Goal: Download file/media

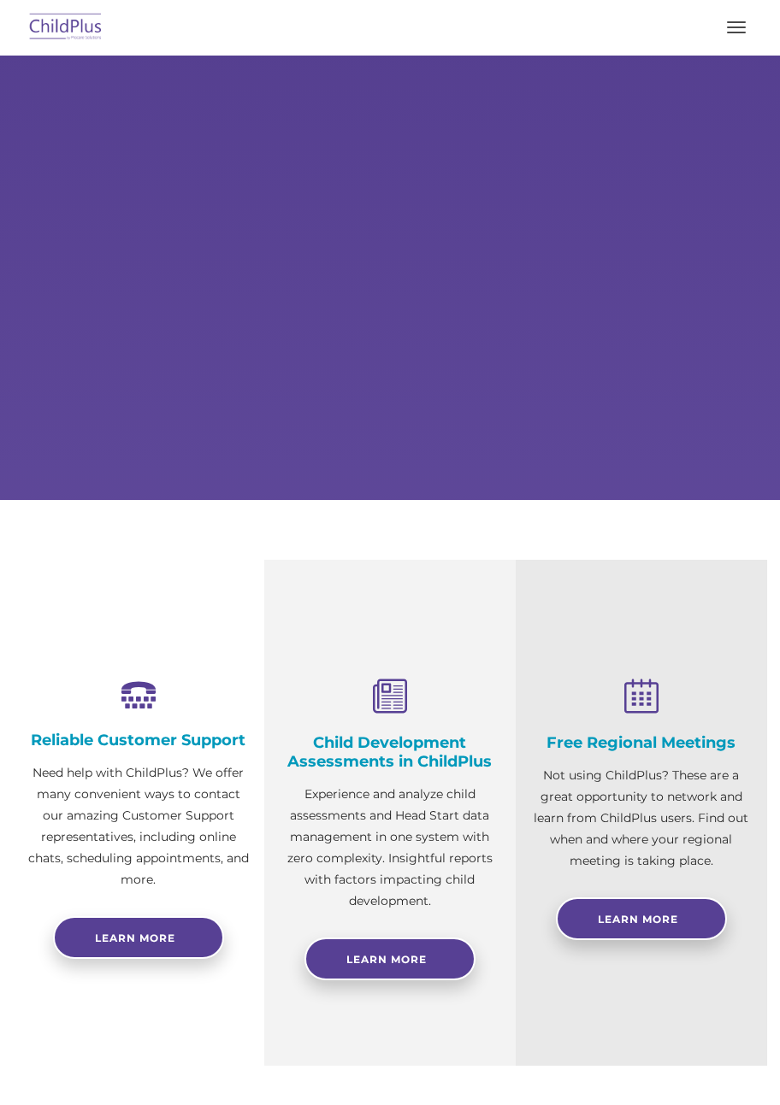
select select "MEDIUM"
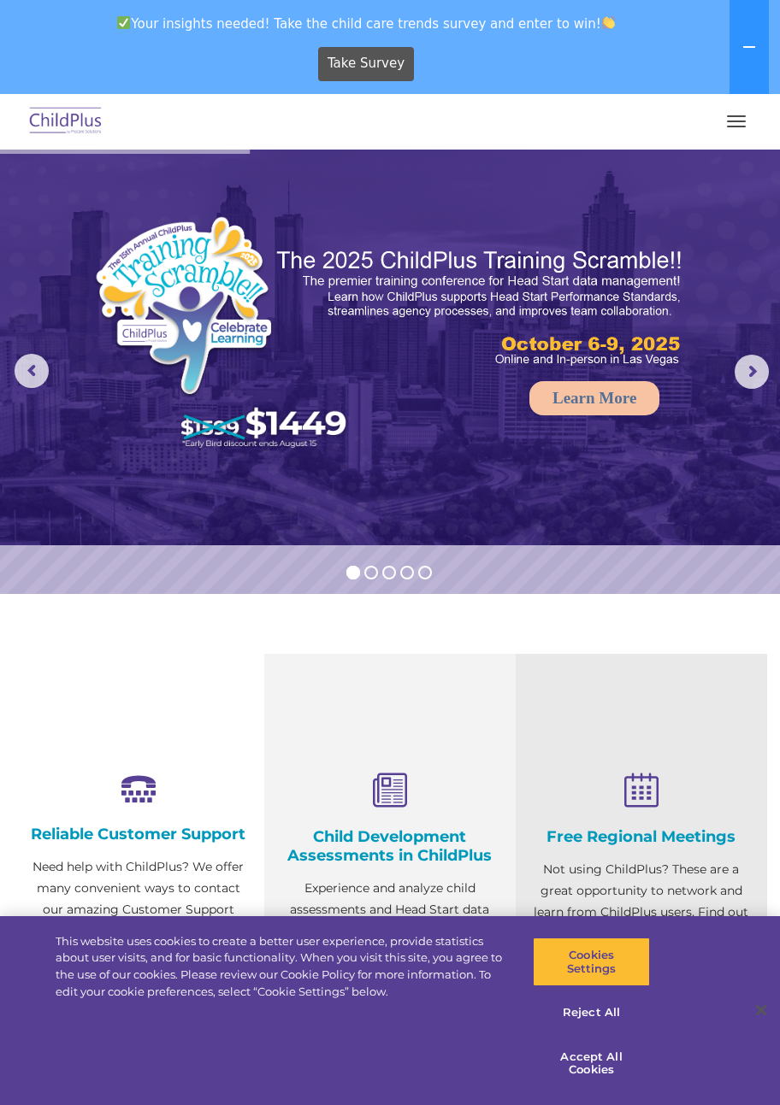
click at [740, 121] on span "button" at bounding box center [736, 122] width 19 height 2
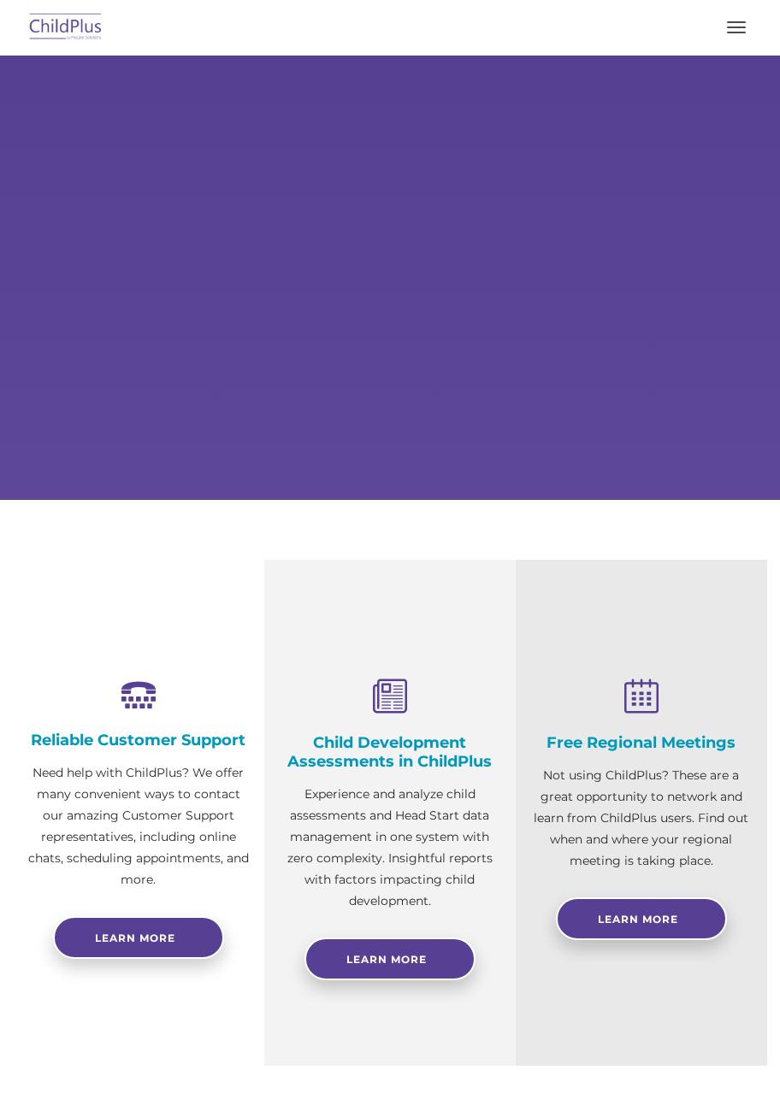
select select "MEDIUM"
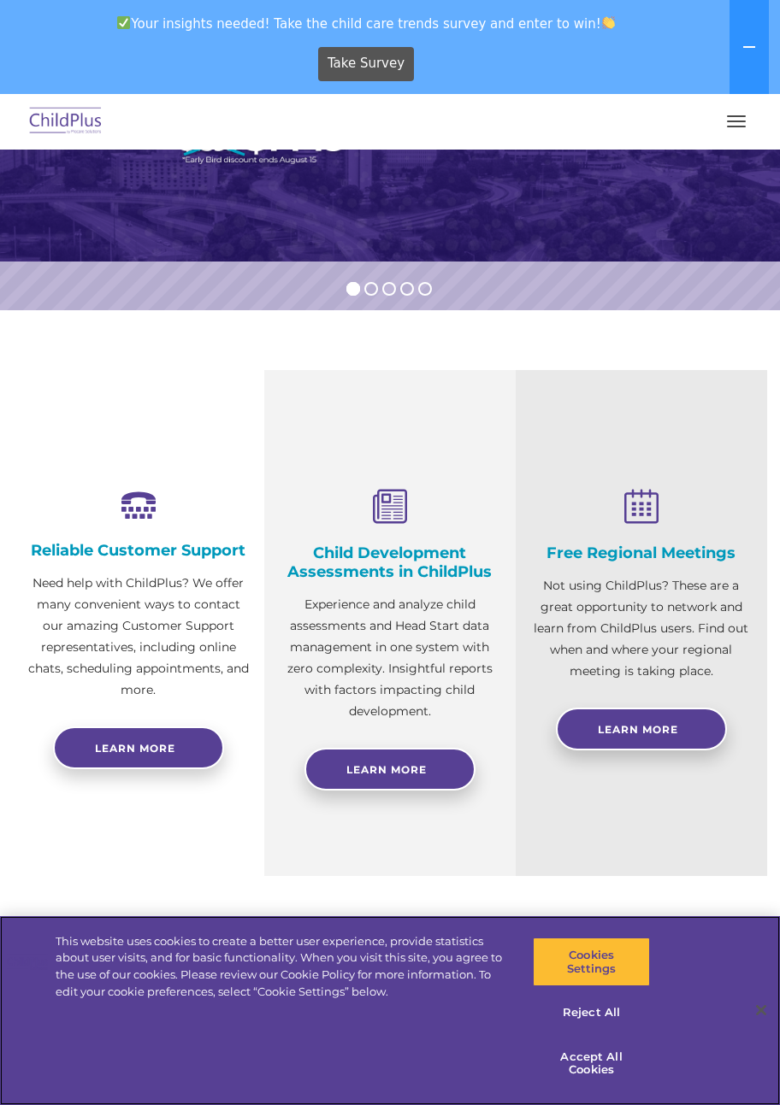
scroll to position [282, 0]
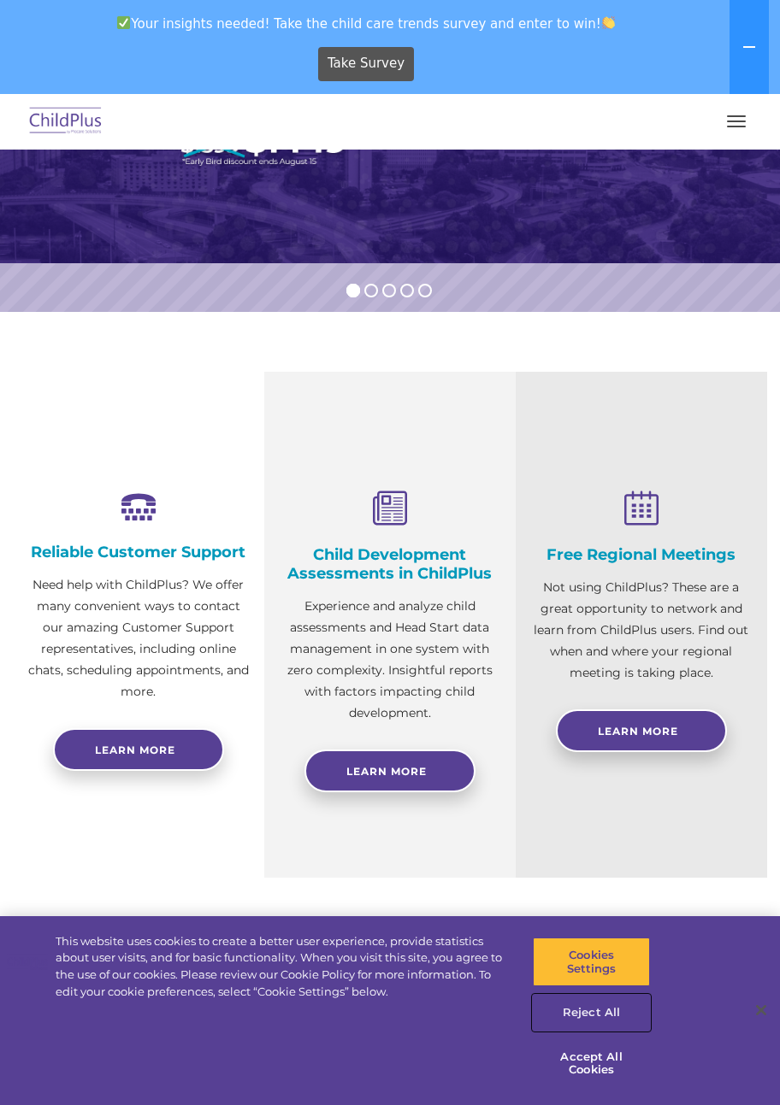
click at [593, 1013] on button "Reject All" at bounding box center [591, 1013] width 117 height 36
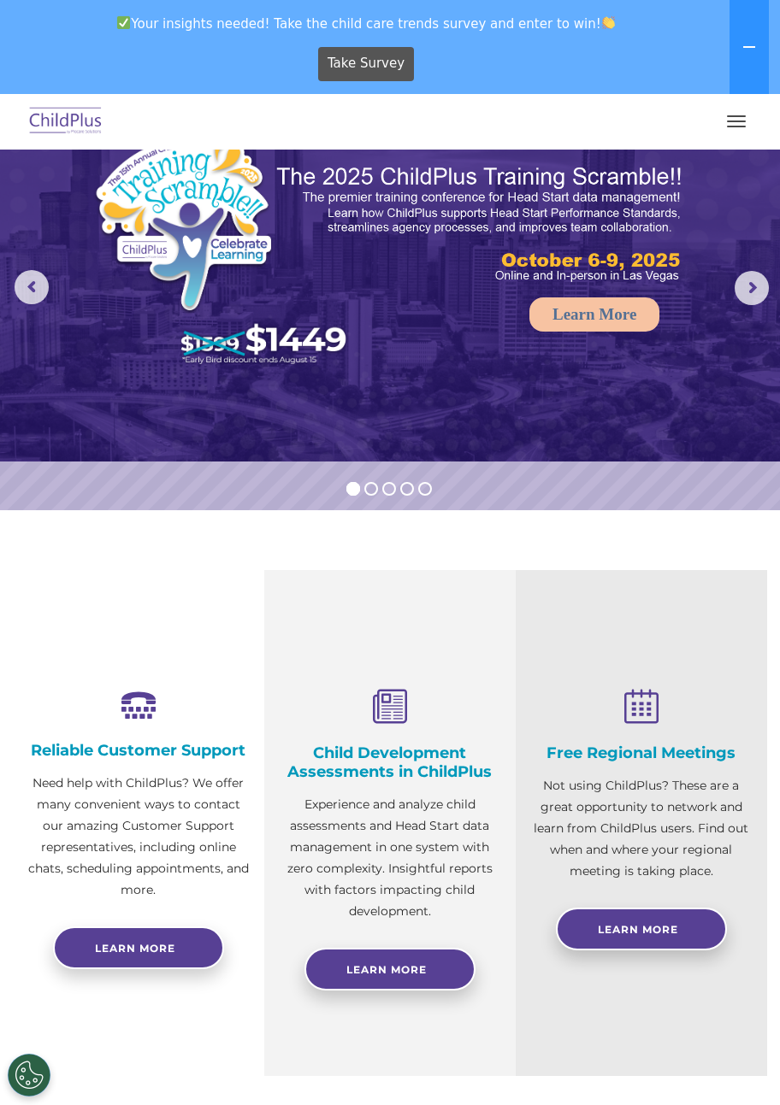
scroll to position [0, 0]
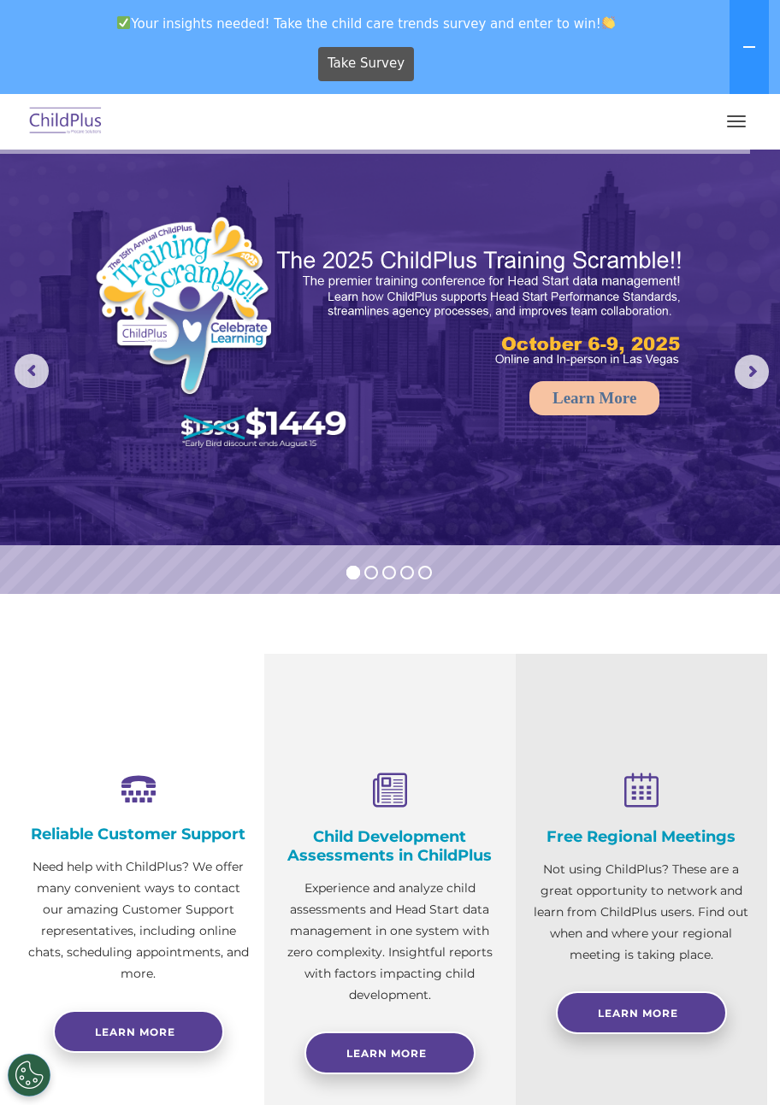
click at [753, 51] on icon at bounding box center [749, 47] width 14 height 14
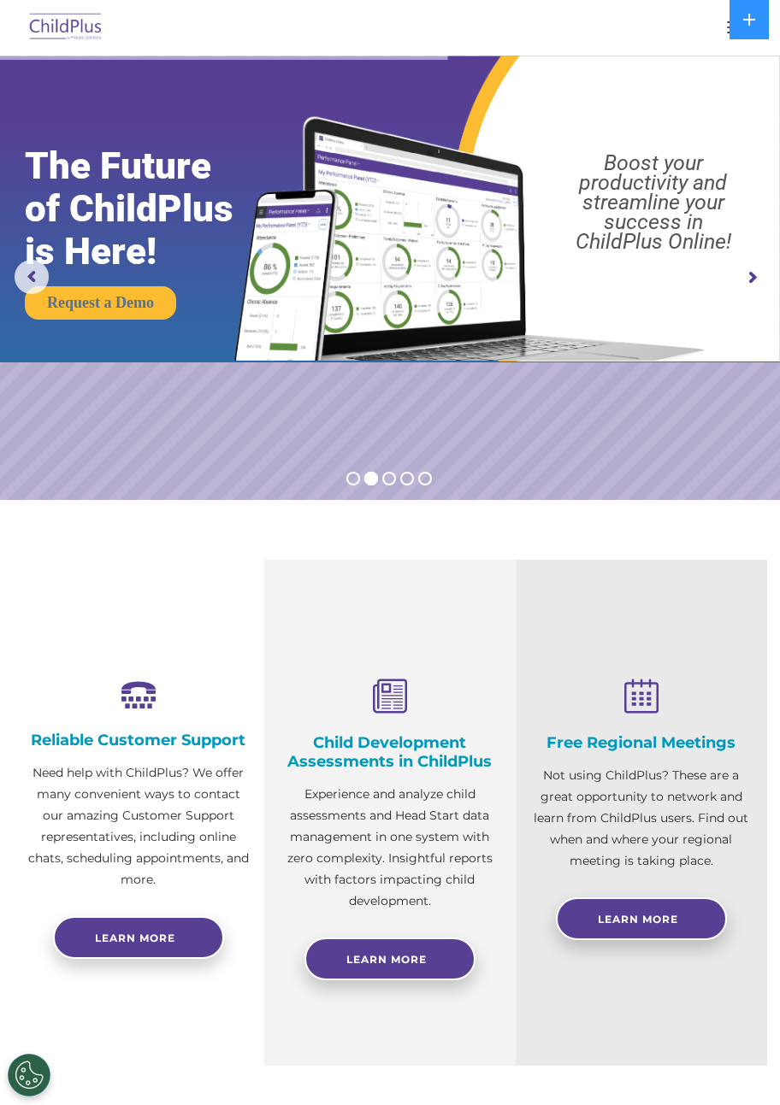
click at [760, 273] on rs-arrow at bounding box center [751, 278] width 34 height 34
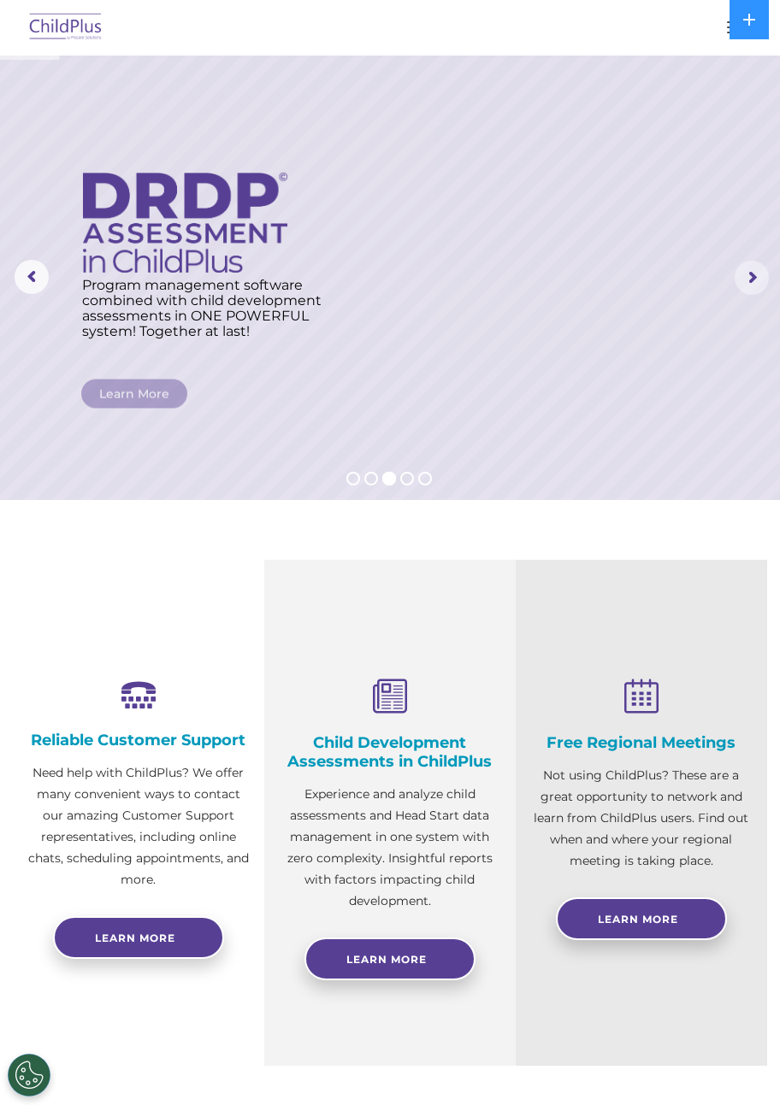
click at [757, 273] on rs-arrow at bounding box center [751, 278] width 34 height 34
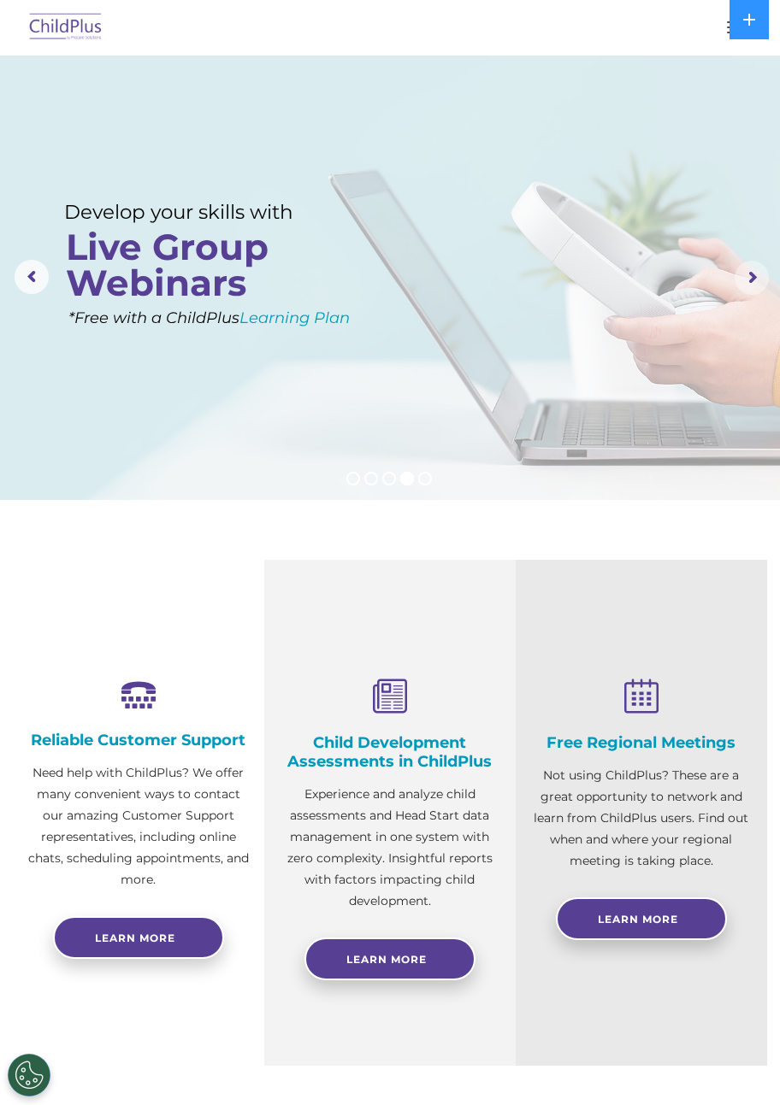
click at [756, 281] on rs-arrow at bounding box center [751, 278] width 34 height 34
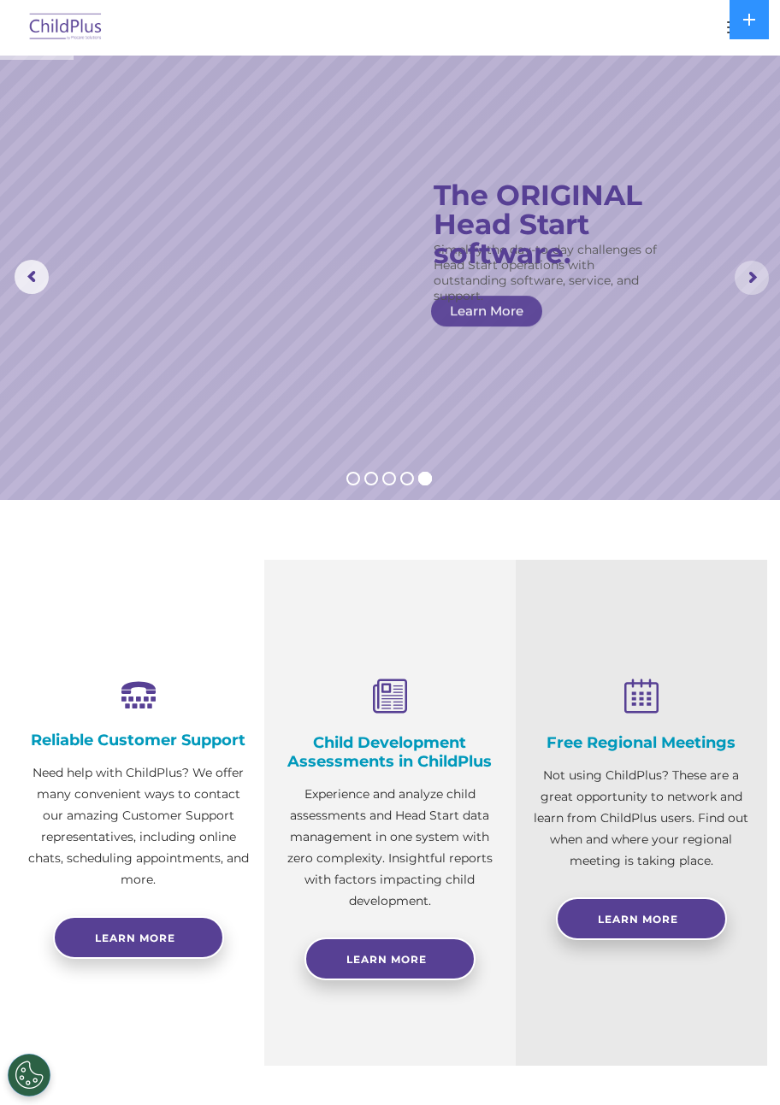
click at [757, 286] on rs-arrow at bounding box center [751, 278] width 34 height 34
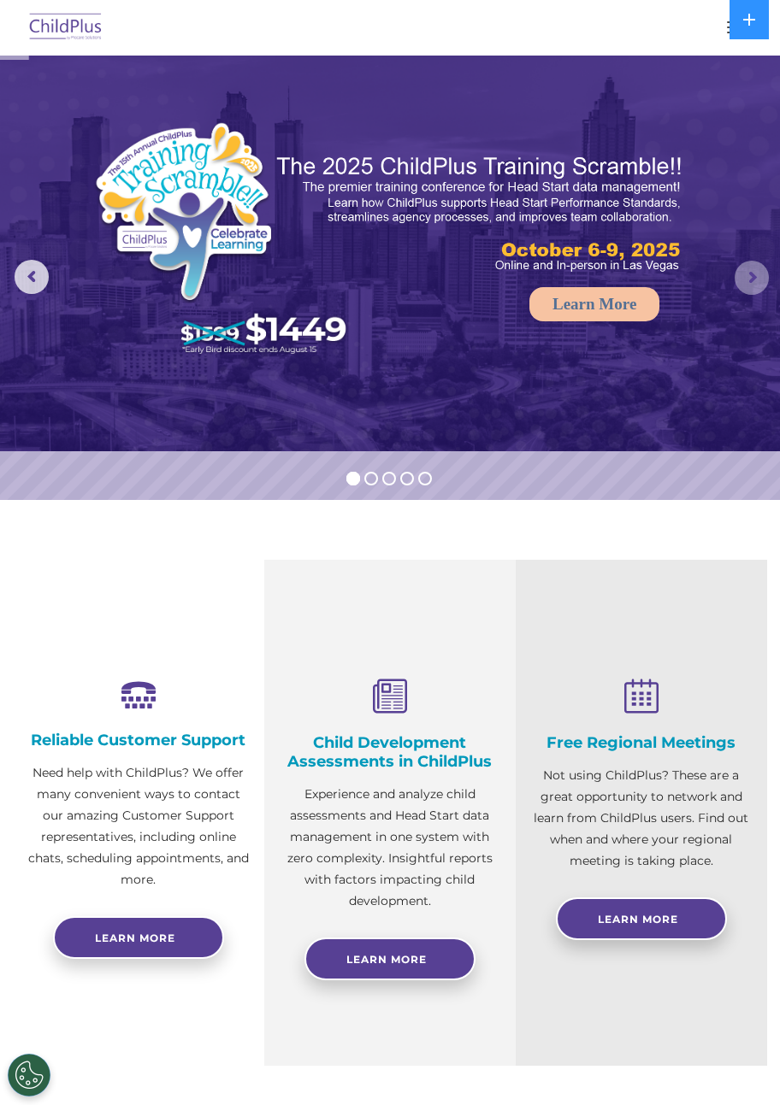
click at [757, 281] on rs-arrow at bounding box center [751, 278] width 34 height 34
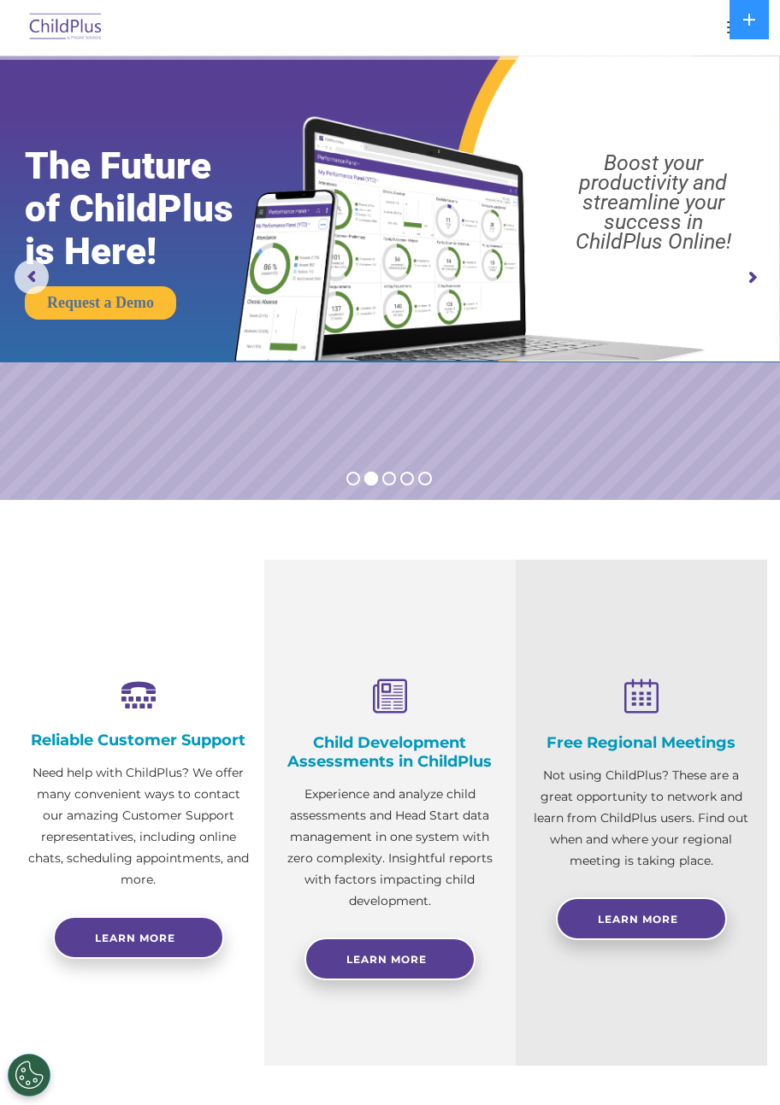
click at [757, 33] on button at bounding box center [748, 19] width 39 height 39
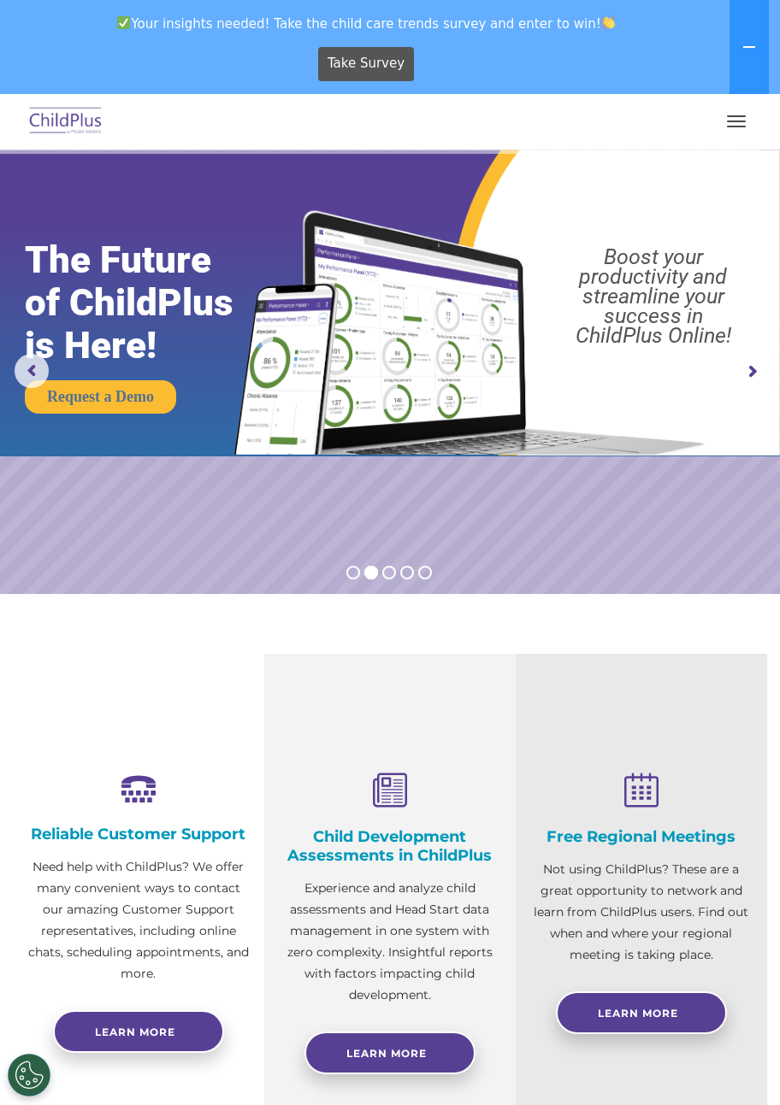
click at [738, 127] on span "button" at bounding box center [736, 127] width 19 height 2
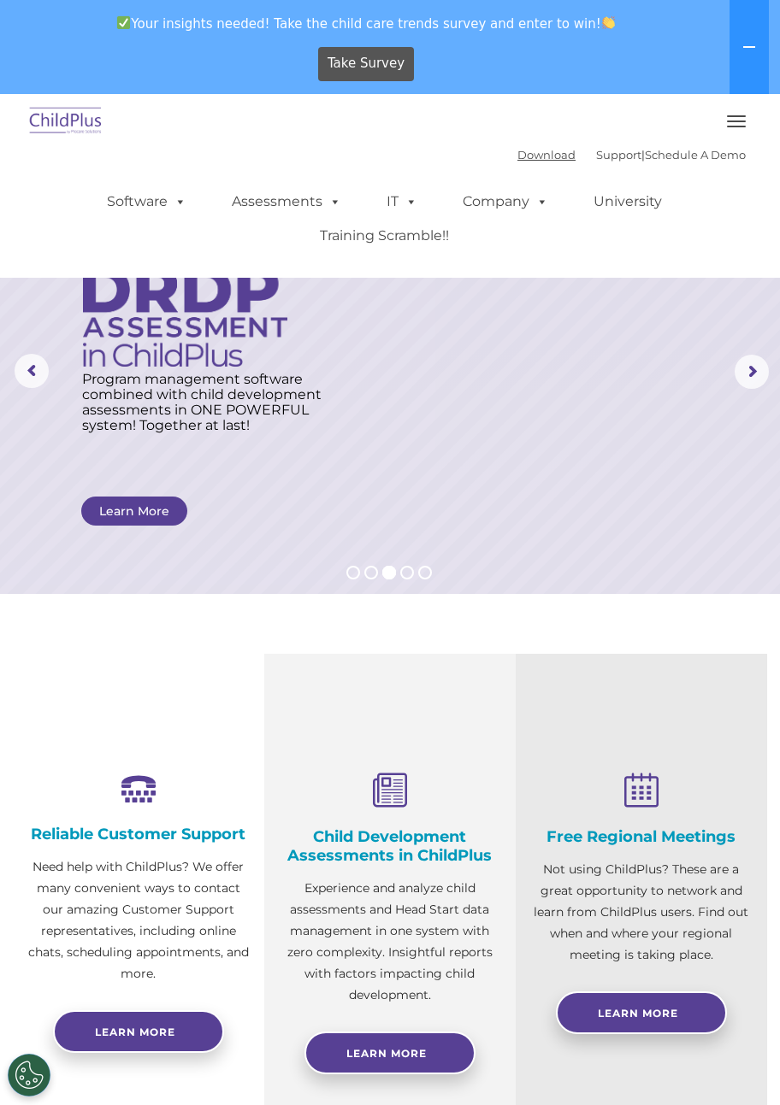
click at [522, 161] on link "Download" at bounding box center [546, 155] width 58 height 14
